Goal: Find contact information: Find contact information

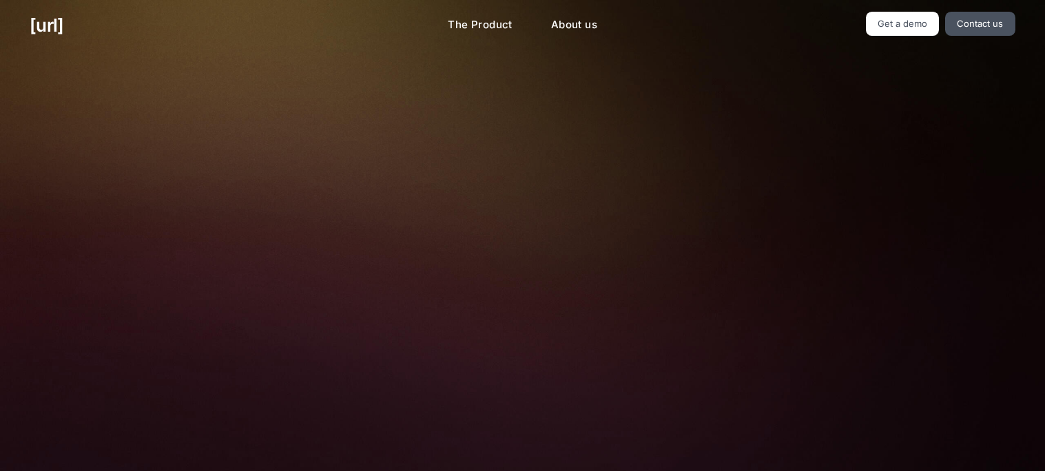
click at [663, 353] on img at bounding box center [522, 309] width 457 height 309
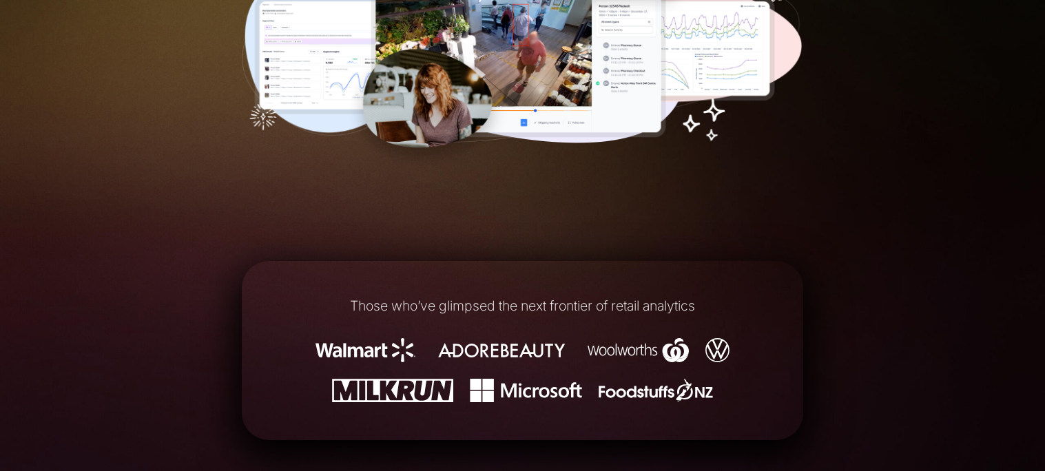
click at [663, 353] on img at bounding box center [638, 350] width 101 height 24
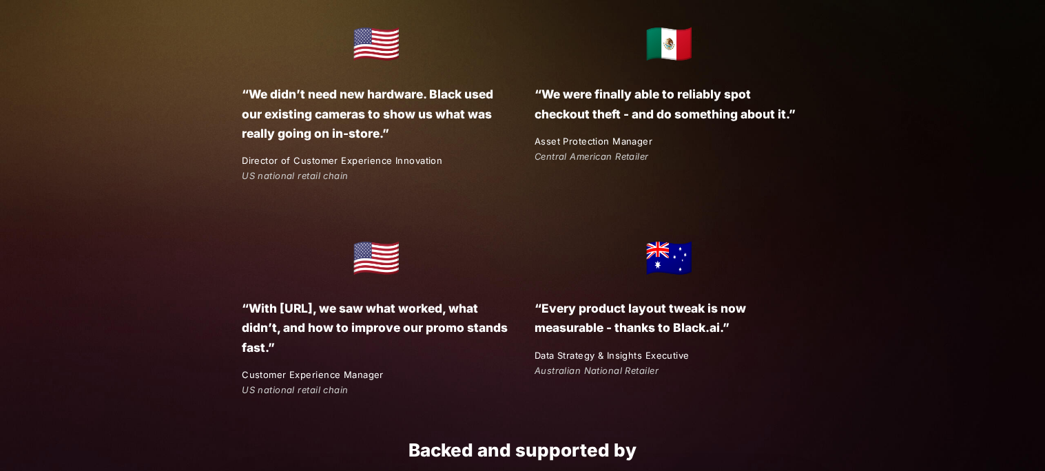
scroll to position [2630, 0]
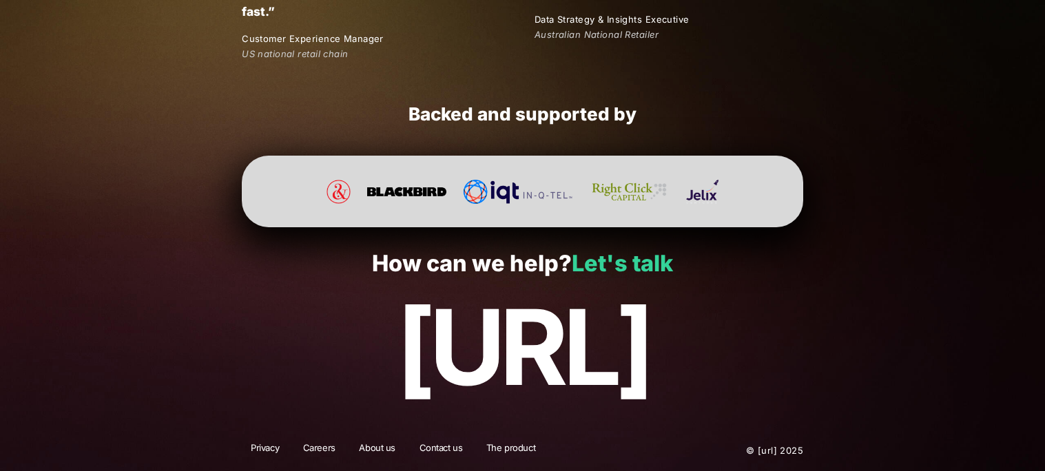
click at [617, 270] on link "Let's talk" at bounding box center [622, 263] width 101 height 27
